Goal: Task Accomplishment & Management: Use online tool/utility

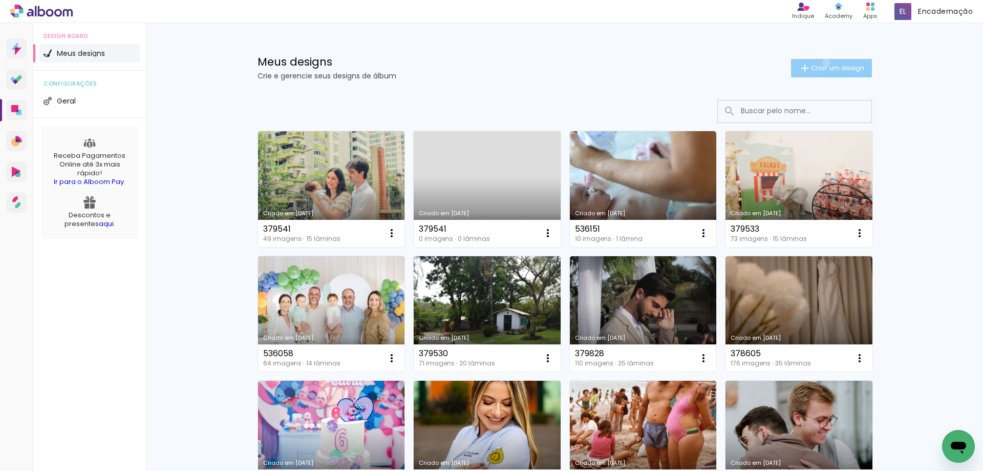
click at [821, 62] on paper-button "Criar um design" at bounding box center [831, 68] width 81 height 18
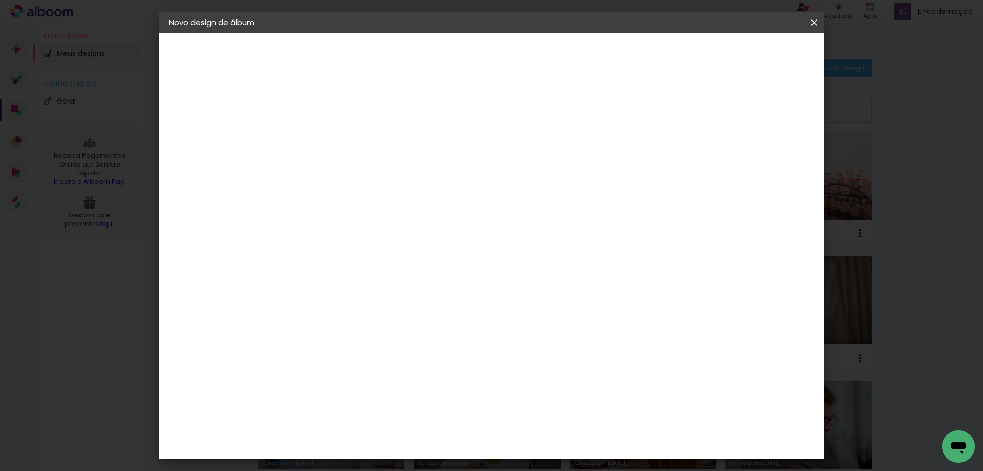
click at [337, 140] on input at bounding box center [337, 138] width 0 height 16
type input "[PERSON_NAME]"
type paper-input "[PERSON_NAME]"
click at [0, 0] on slot "Avançar" at bounding box center [0, 0] width 0 height 0
click at [529, 162] on paper-item "Tamanho Livre" at bounding box center [479, 155] width 98 height 23
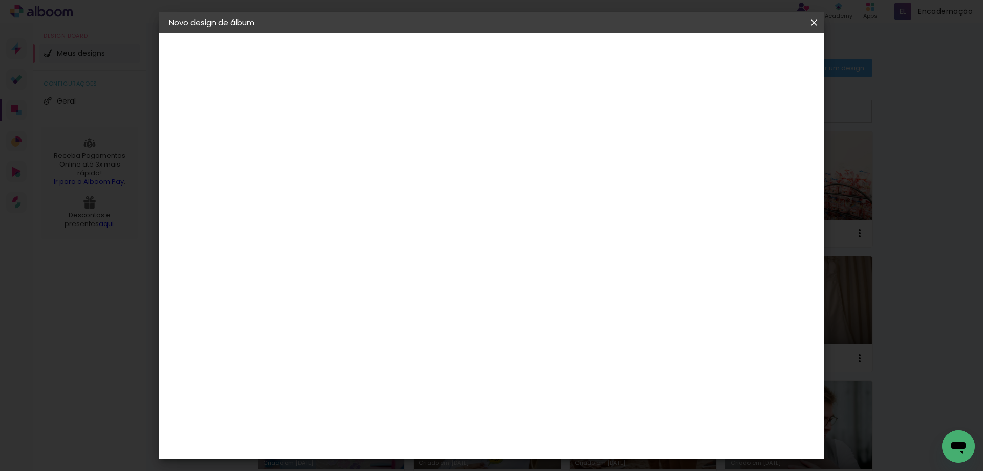
click at [528, 62] on paper-button "Avançar" at bounding box center [503, 54] width 50 height 17
click at [317, 192] on input "30" at bounding box center [304, 193] width 27 height 15
drag, startPoint x: 558, startPoint y: 332, endPoint x: 523, endPoint y: 330, distance: 34.4
click at [523, 330] on div "cm" at bounding box center [554, 331] width 402 height 36
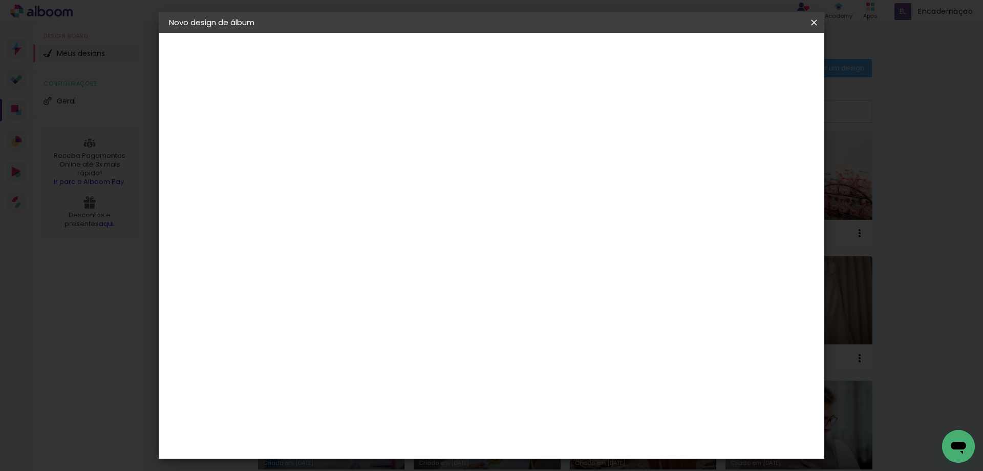
scroll to position [226, 0]
type input "20"
type paper-input "20"
click at [418, 291] on div "cm" at bounding box center [424, 290] width 12 height 15
type input "30,5"
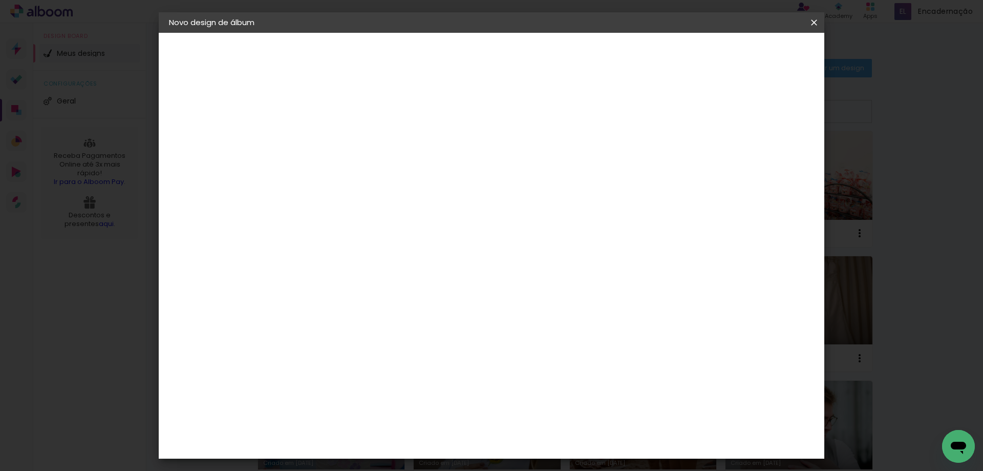
type paper-input "30,5"
click at [547, 52] on span "Iniciar design" at bounding box center [533, 58] width 26 height 14
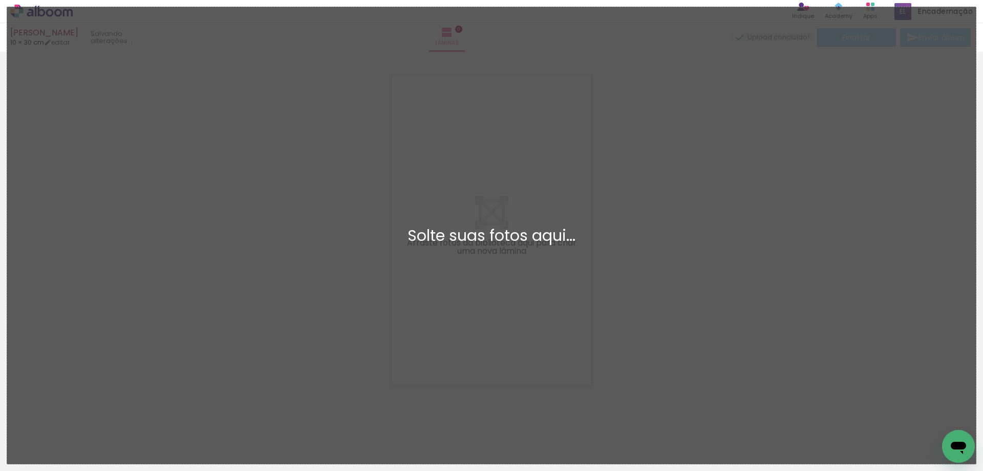
scroll to position [13, 0]
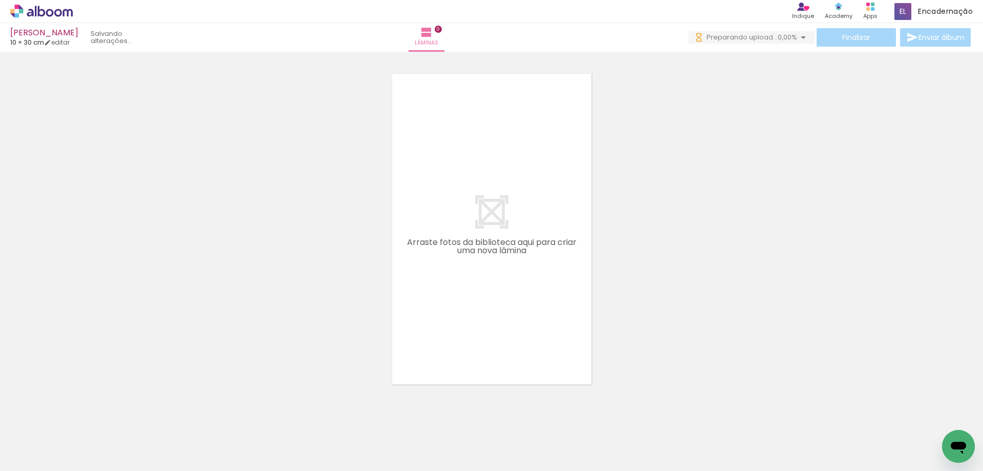
click at [39, 437] on input "Todas as fotos" at bounding box center [28, 439] width 39 height 9
click at [49, 437] on paper-item "Não utilizadas" at bounding box center [33, 436] width 53 height 9
type input "Não utilizadas"
drag, startPoint x: 116, startPoint y: 436, endPoint x: 406, endPoint y: 334, distance: 307.1
click at [562, 177] on quentale-workspace at bounding box center [491, 235] width 983 height 471
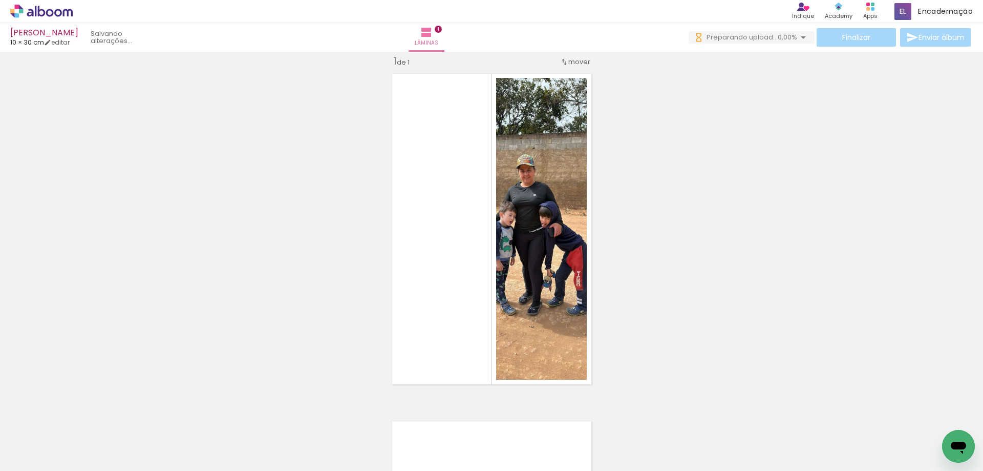
drag, startPoint x: 95, startPoint y: 428, endPoint x: 520, endPoint y: 234, distance: 467.8
click at [543, 203] on quentale-workspace at bounding box center [491, 235] width 983 height 471
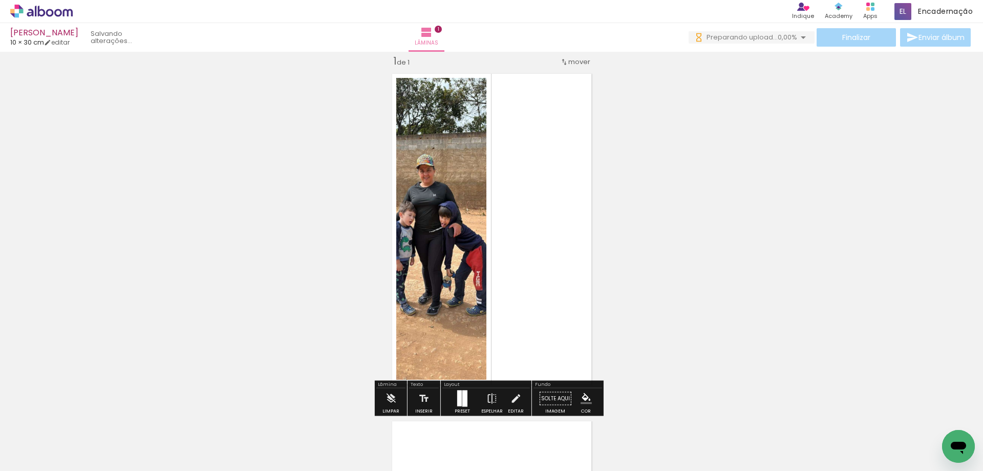
drag, startPoint x: 106, startPoint y: 445, endPoint x: 382, endPoint y: 320, distance: 303.7
click at [429, 282] on quentale-workspace at bounding box center [491, 235] width 983 height 471
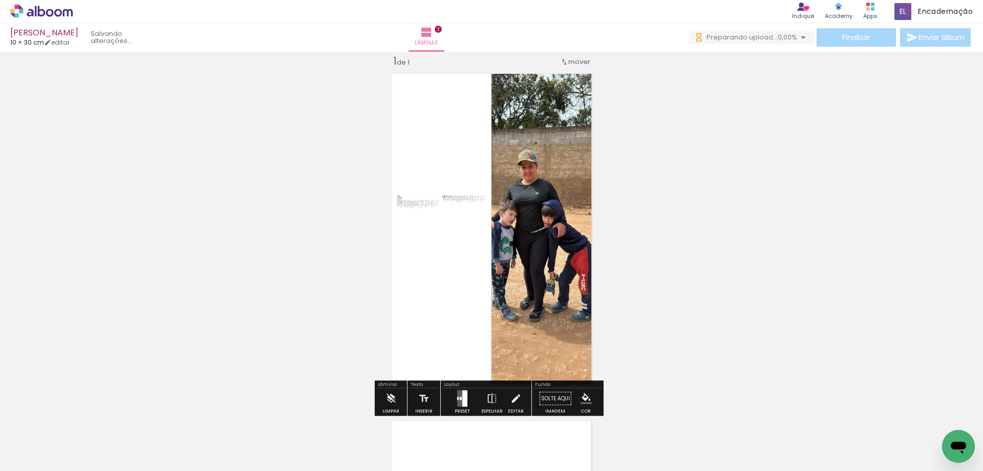
drag, startPoint x: 193, startPoint y: 401, endPoint x: 430, endPoint y: 255, distance: 278.6
click at [472, 199] on quentale-workspace at bounding box center [491, 235] width 983 height 471
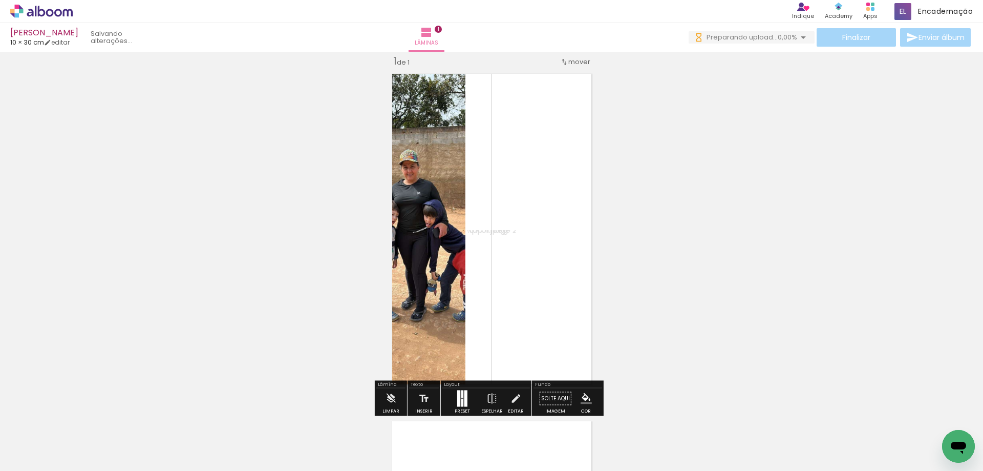
drag, startPoint x: 104, startPoint y: 447, endPoint x: 402, endPoint y: 244, distance: 360.6
click at [452, 237] on quentale-workspace at bounding box center [491, 235] width 983 height 471
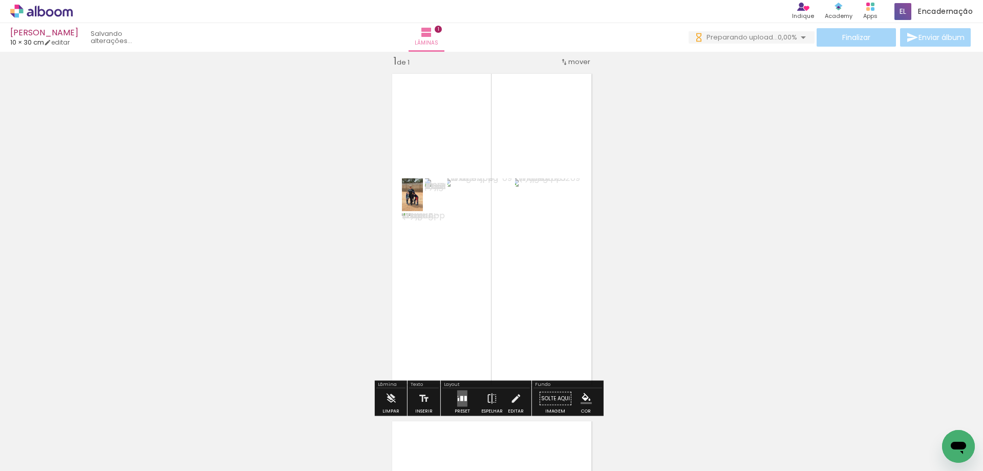
drag, startPoint x: 121, startPoint y: 435, endPoint x: 329, endPoint y: 341, distance: 228.1
click at [554, 142] on quentale-workspace at bounding box center [491, 235] width 983 height 471
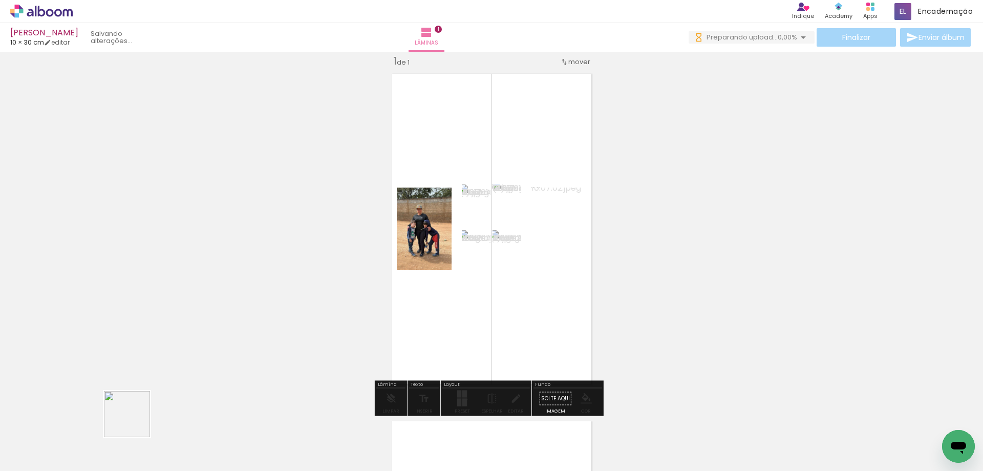
drag, startPoint x: 135, startPoint y: 422, endPoint x: 355, endPoint y: 264, distance: 270.9
click at [326, 302] on quentale-workspace at bounding box center [491, 235] width 983 height 471
drag, startPoint x: 128, startPoint y: 433, endPoint x: 445, endPoint y: 268, distance: 357.6
click at [565, 188] on quentale-workspace at bounding box center [491, 235] width 983 height 471
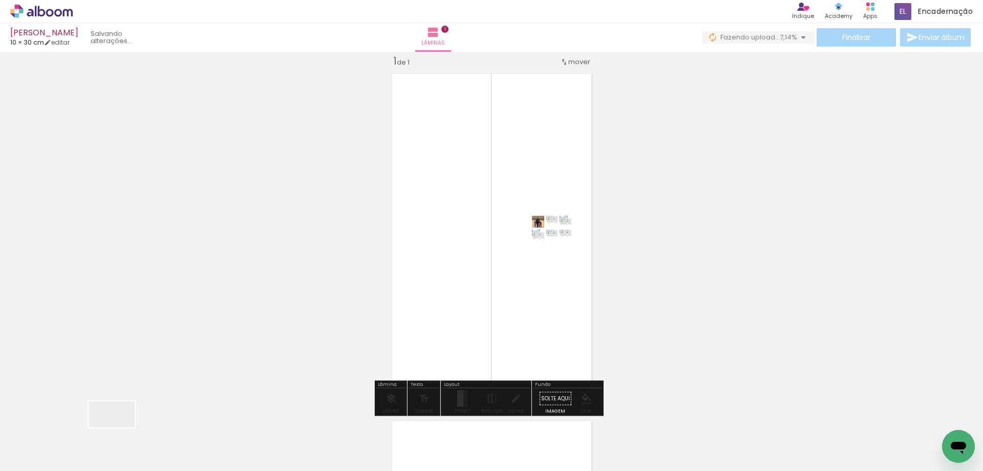
drag, startPoint x: 119, startPoint y: 432, endPoint x: 420, endPoint y: 303, distance: 327.0
click at [513, 238] on quentale-workspace at bounding box center [491, 235] width 983 height 471
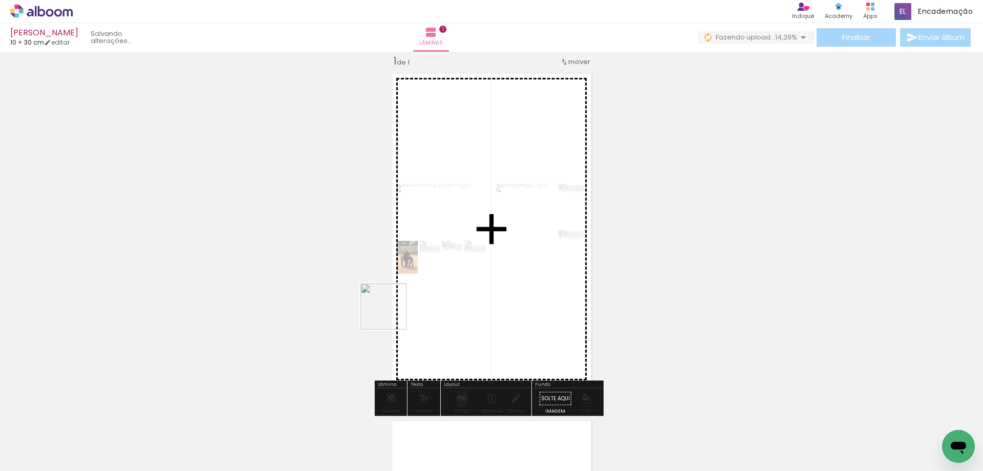
drag, startPoint x: 104, startPoint y: 427, endPoint x: 455, endPoint y: 292, distance: 376.3
click at [536, 225] on quentale-workspace at bounding box center [491, 235] width 983 height 471
drag, startPoint x: 292, startPoint y: 378, endPoint x: 394, endPoint y: 349, distance: 105.5
click at [563, 211] on quentale-workspace at bounding box center [491, 235] width 983 height 471
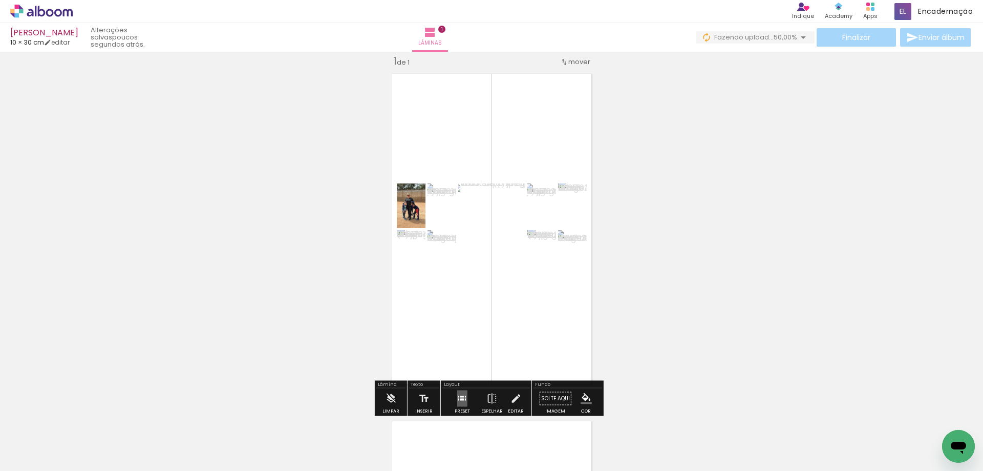
drag, startPoint x: 124, startPoint y: 448, endPoint x: 320, endPoint y: 355, distance: 216.5
click at [321, 355] on quentale-workspace at bounding box center [491, 235] width 983 height 471
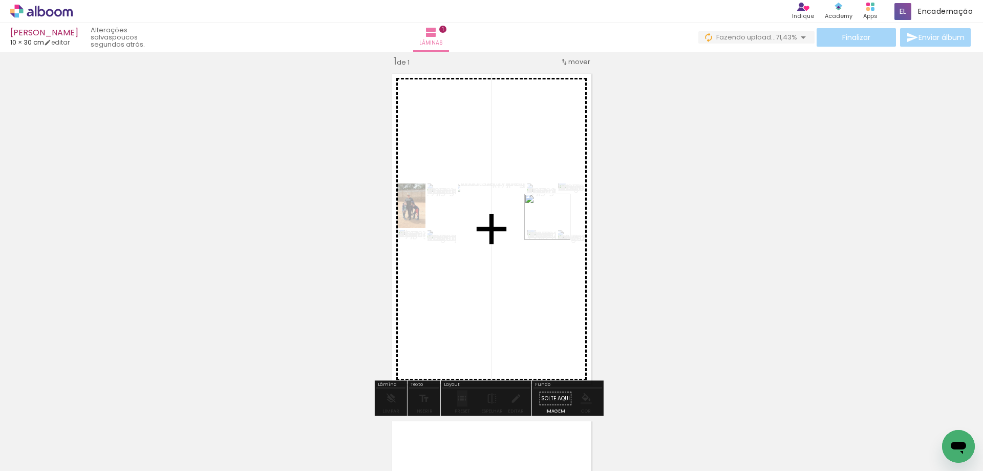
drag, startPoint x: 365, startPoint y: 331, endPoint x: 421, endPoint y: 301, distance: 63.0
click at [558, 222] on quentale-workspace at bounding box center [491, 235] width 983 height 471
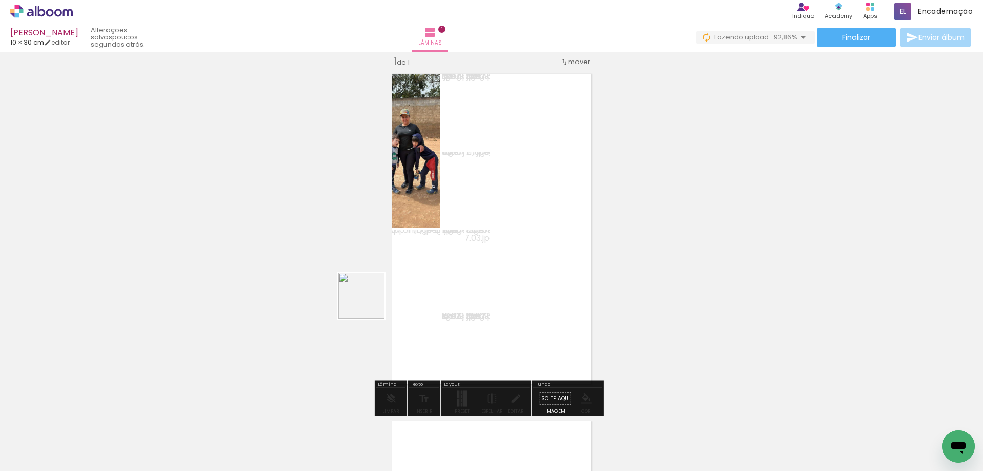
drag, startPoint x: 116, startPoint y: 446, endPoint x: 487, endPoint y: 205, distance: 442.1
click at [416, 270] on quentale-workspace at bounding box center [491, 235] width 983 height 471
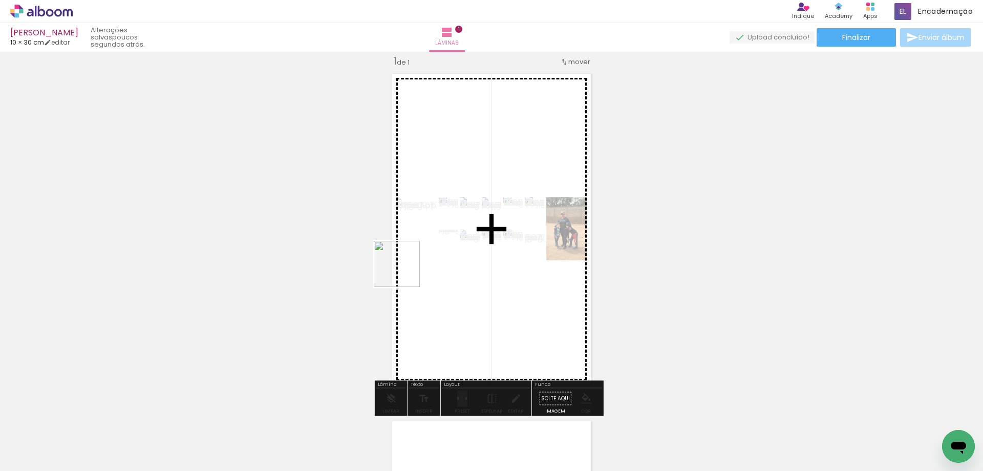
drag, startPoint x: 108, startPoint y: 440, endPoint x: 383, endPoint y: 334, distance: 294.8
click at [407, 270] on quentale-workspace at bounding box center [491, 235] width 983 height 471
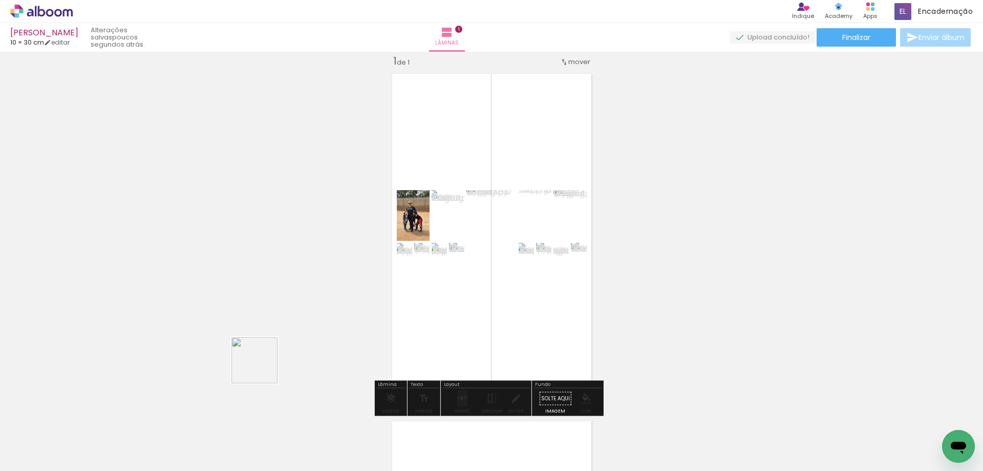
drag, startPoint x: 262, startPoint y: 368, endPoint x: 489, endPoint y: 258, distance: 252.2
click at [486, 258] on quentale-workspace at bounding box center [491, 235] width 983 height 471
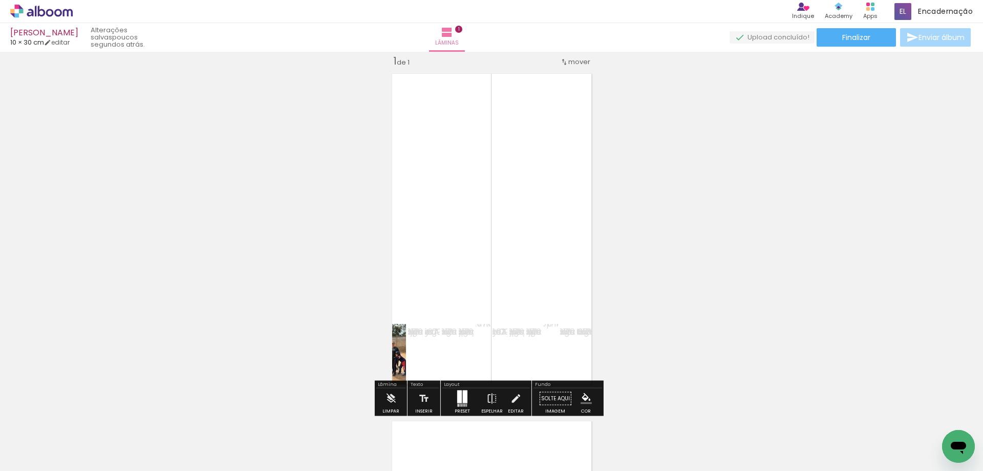
scroll to position [65, 0]
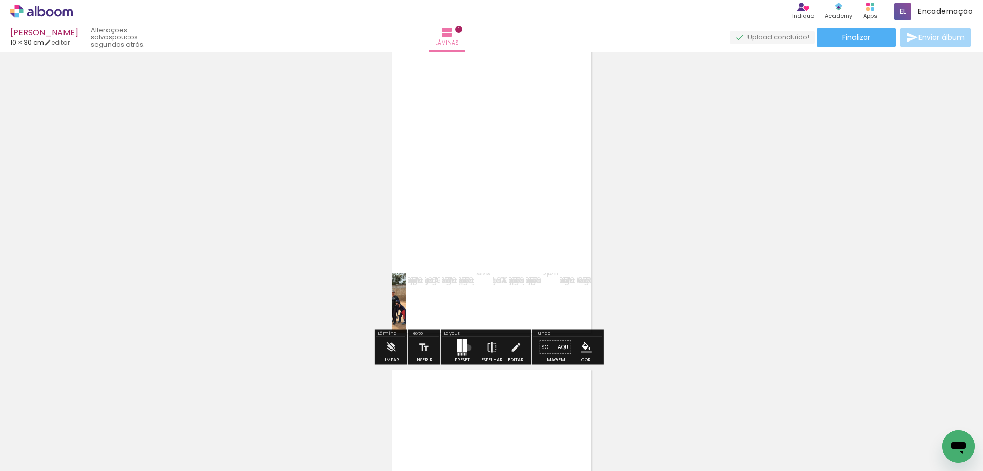
click at [466, 347] on div at bounding box center [463, 347] width 28 height 20
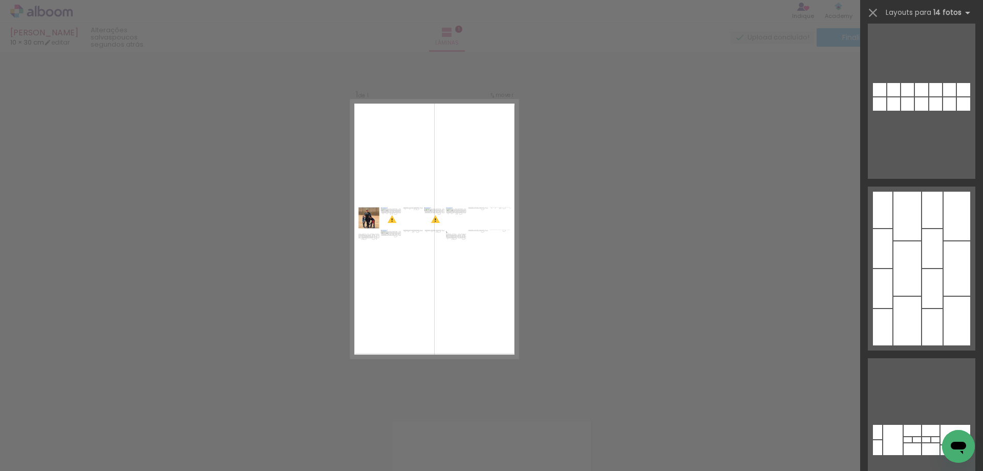
scroll to position [1076, 0]
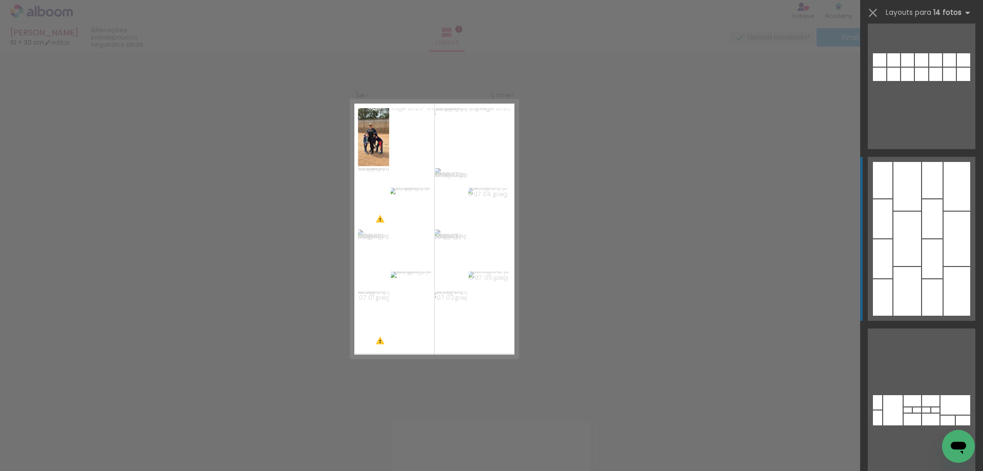
click at [922, 223] on div at bounding box center [932, 218] width 20 height 39
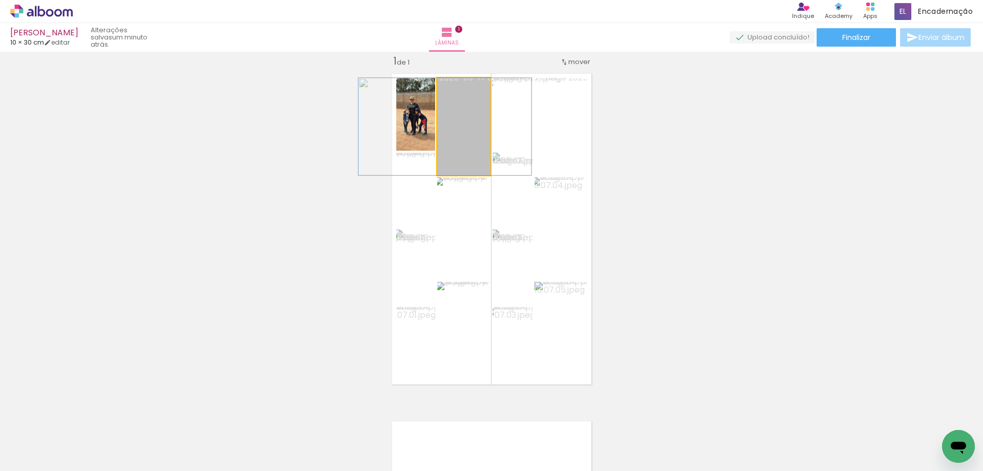
drag, startPoint x: 462, startPoint y: 131, endPoint x: 443, endPoint y: 140, distance: 21.1
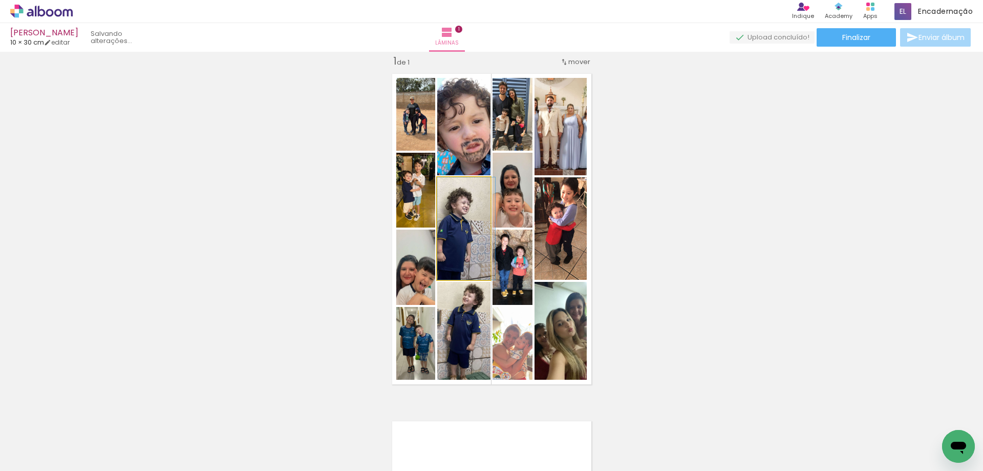
drag, startPoint x: 455, startPoint y: 241, endPoint x: 471, endPoint y: 251, distance: 18.8
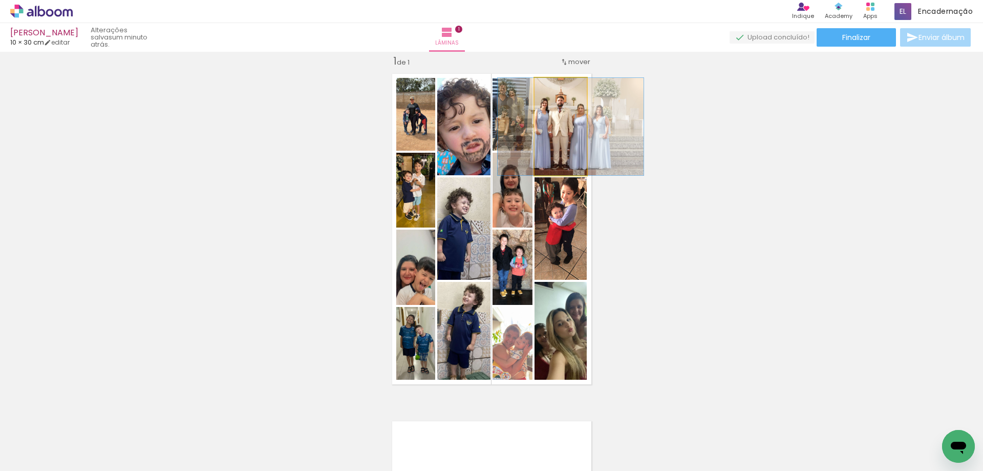
drag, startPoint x: 572, startPoint y: 132, endPoint x: 582, endPoint y: 139, distance: 12.5
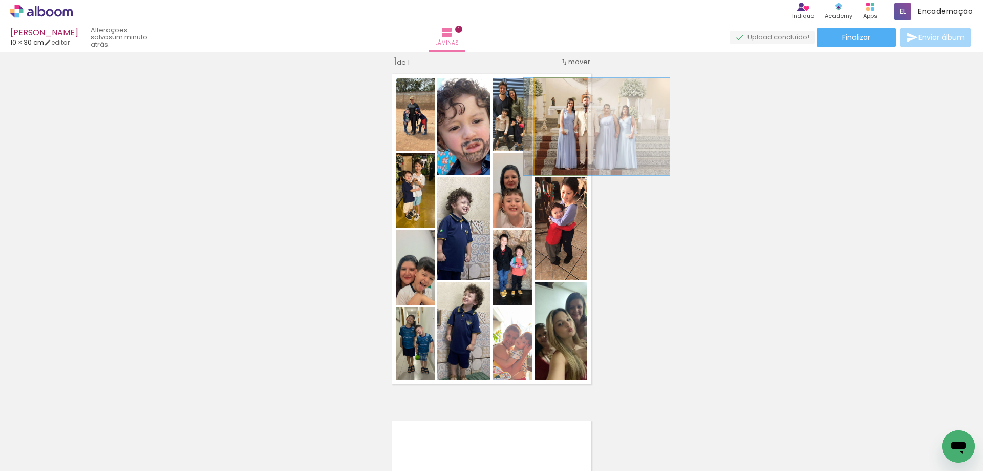
drag, startPoint x: 550, startPoint y: 147, endPoint x: 576, endPoint y: 148, distance: 26.1
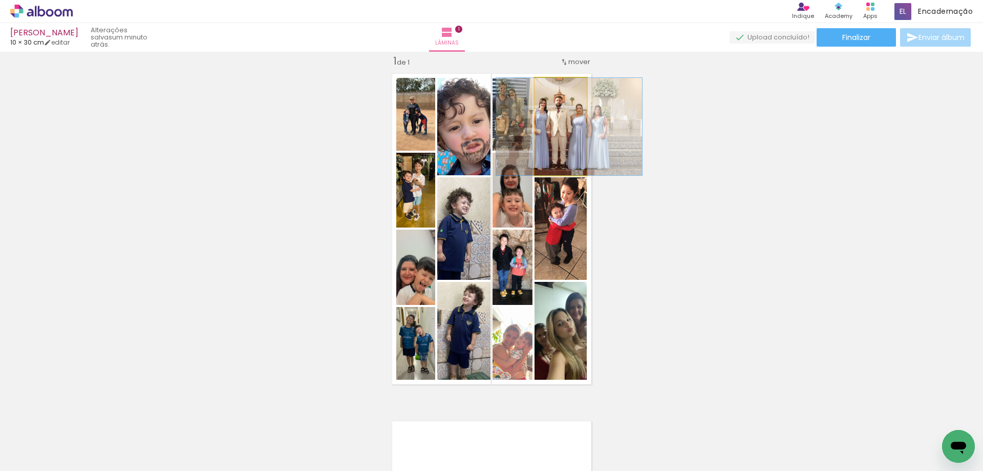
drag, startPoint x: 560, startPoint y: 148, endPoint x: 536, endPoint y: 155, distance: 25.5
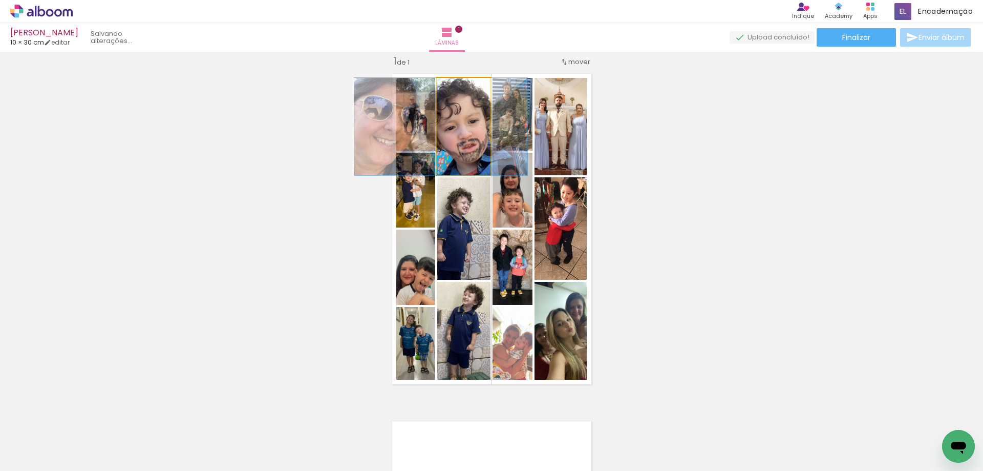
drag, startPoint x: 471, startPoint y: 161, endPoint x: 465, endPoint y: 161, distance: 5.7
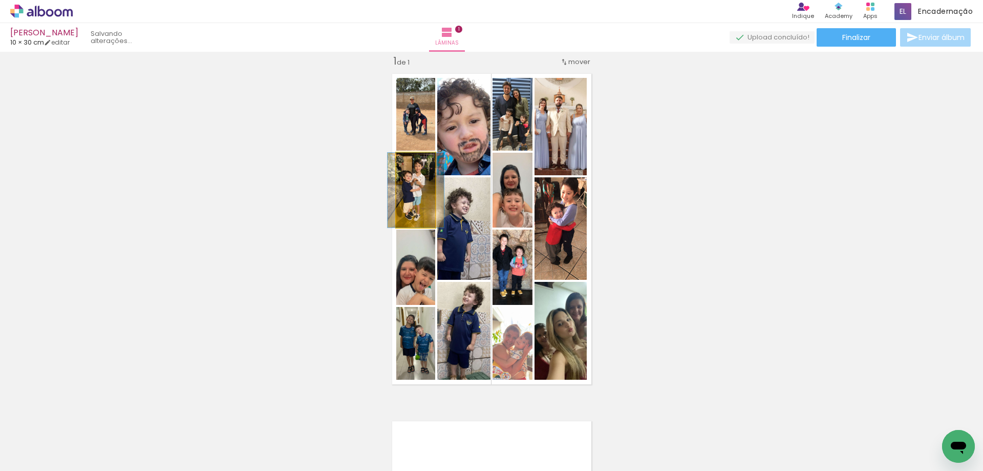
click at [414, 197] on quentale-photo at bounding box center [415, 190] width 39 height 75
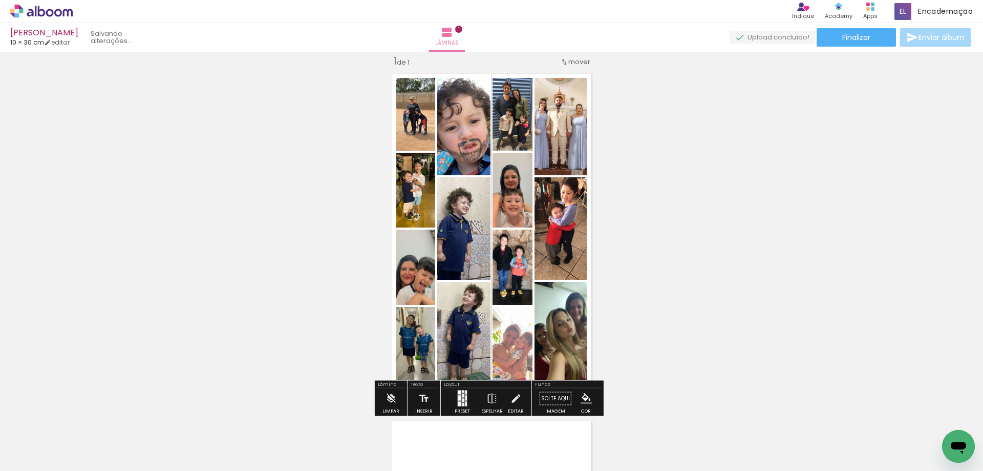
click at [669, 235] on div "Inserir lâmina 1 de 1" at bounding box center [491, 389] width 983 height 695
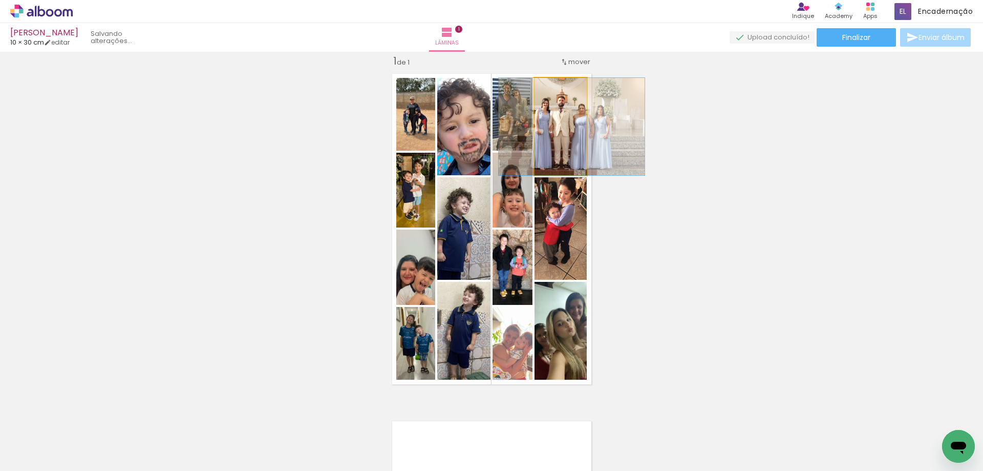
drag, startPoint x: 571, startPoint y: 140, endPoint x: 574, endPoint y: 150, distance: 10.1
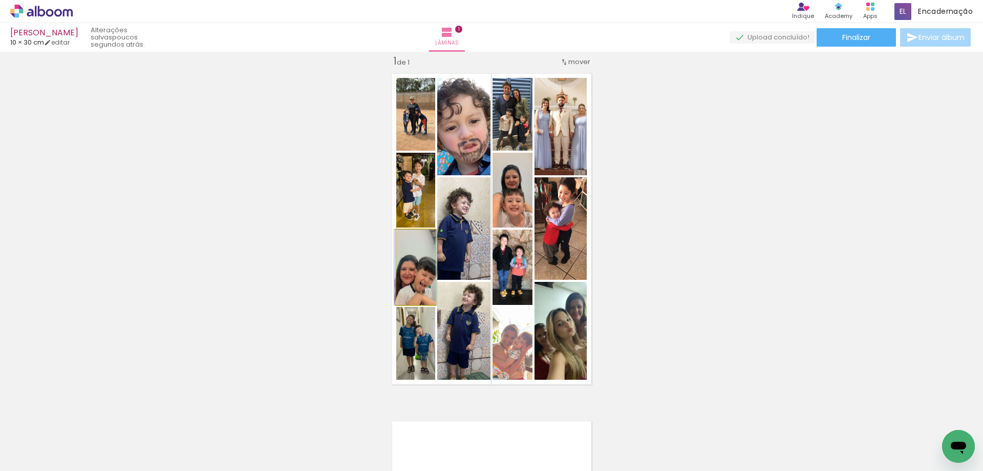
click at [418, 280] on quentale-photo at bounding box center [415, 266] width 39 height 75
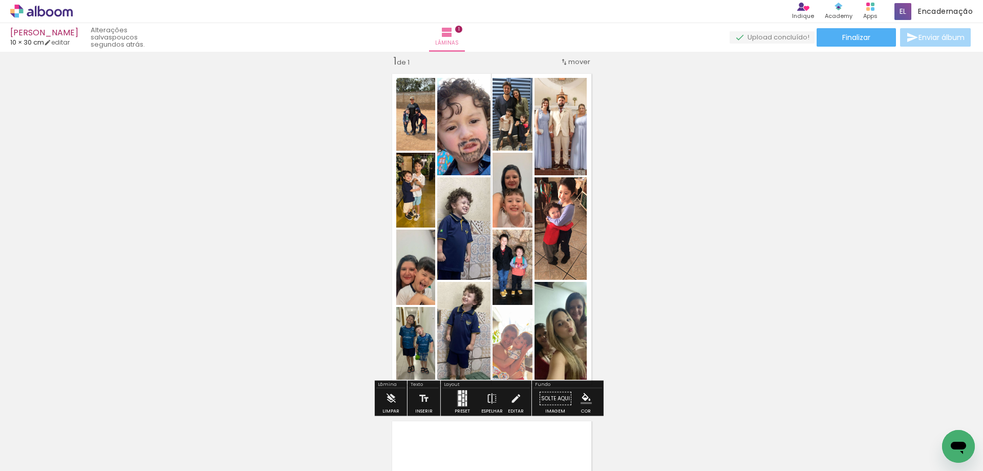
click at [647, 260] on div "Inserir lâmina 1 de 1" at bounding box center [491, 389] width 983 height 695
click at [829, 34] on paper-button "Finalizar" at bounding box center [856, 37] width 79 height 18
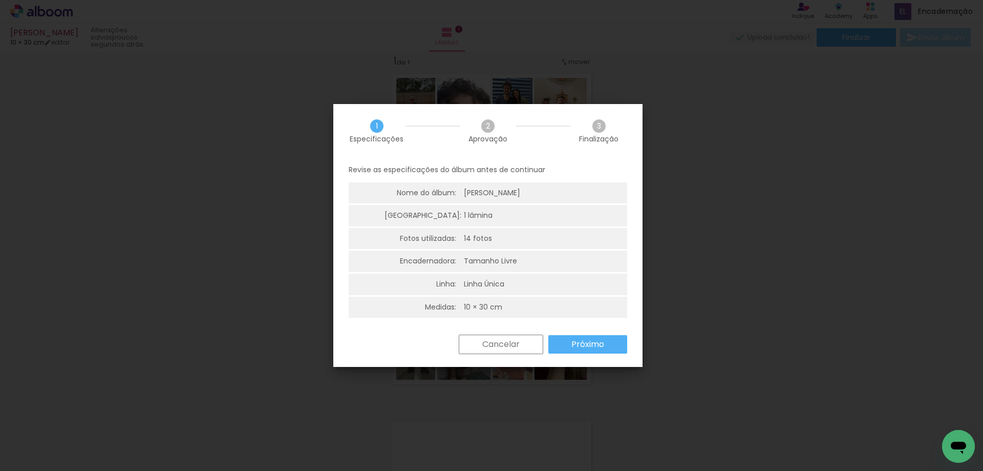
click at [567, 337] on paper-button "Próximo" at bounding box center [588, 344] width 79 height 18
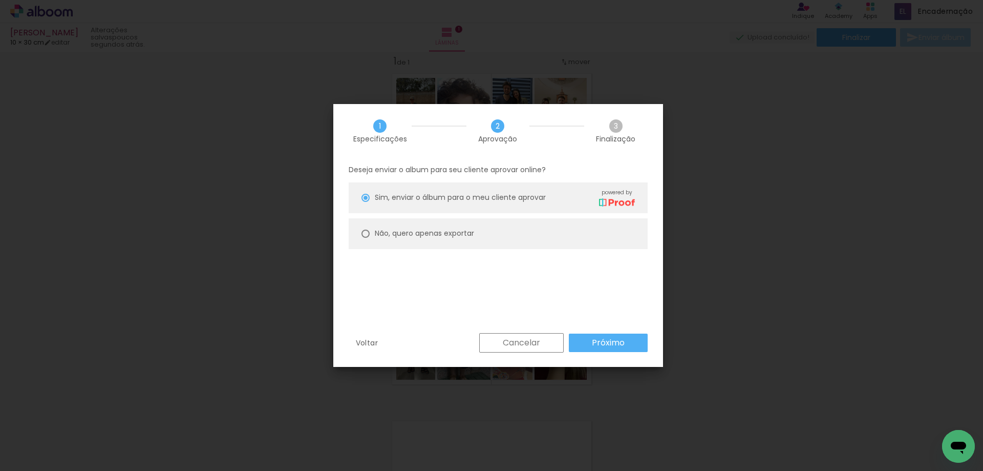
click at [537, 228] on paper-radio-button "Não, quero apenas exportar" at bounding box center [498, 233] width 299 height 31
type paper-radio-button "on"
click at [0, 0] on slot "Próximo" at bounding box center [0, 0] width 0 height 0
type input "Alta, 300 DPI"
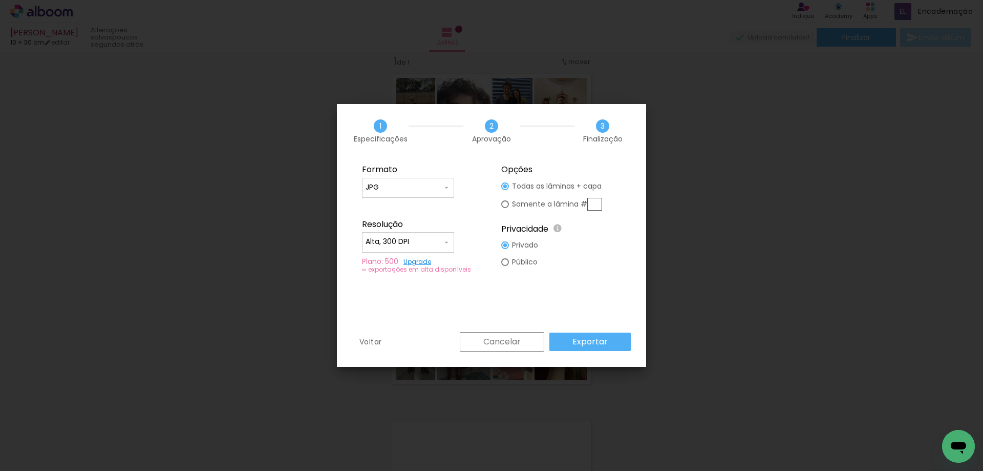
click at [573, 339] on paper-button "Exportar" at bounding box center [590, 341] width 81 height 18
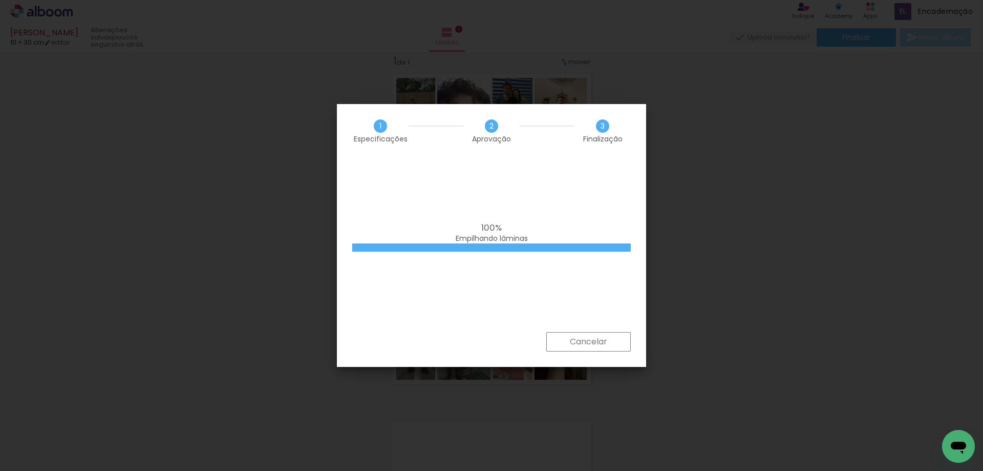
click at [469, 183] on div "100% Empilhando lâminas" at bounding box center [491, 245] width 309 height 174
click at [542, 185] on div "100% Empilhando lâminas" at bounding box center [491, 245] width 309 height 174
